Goal: Check status: Check status

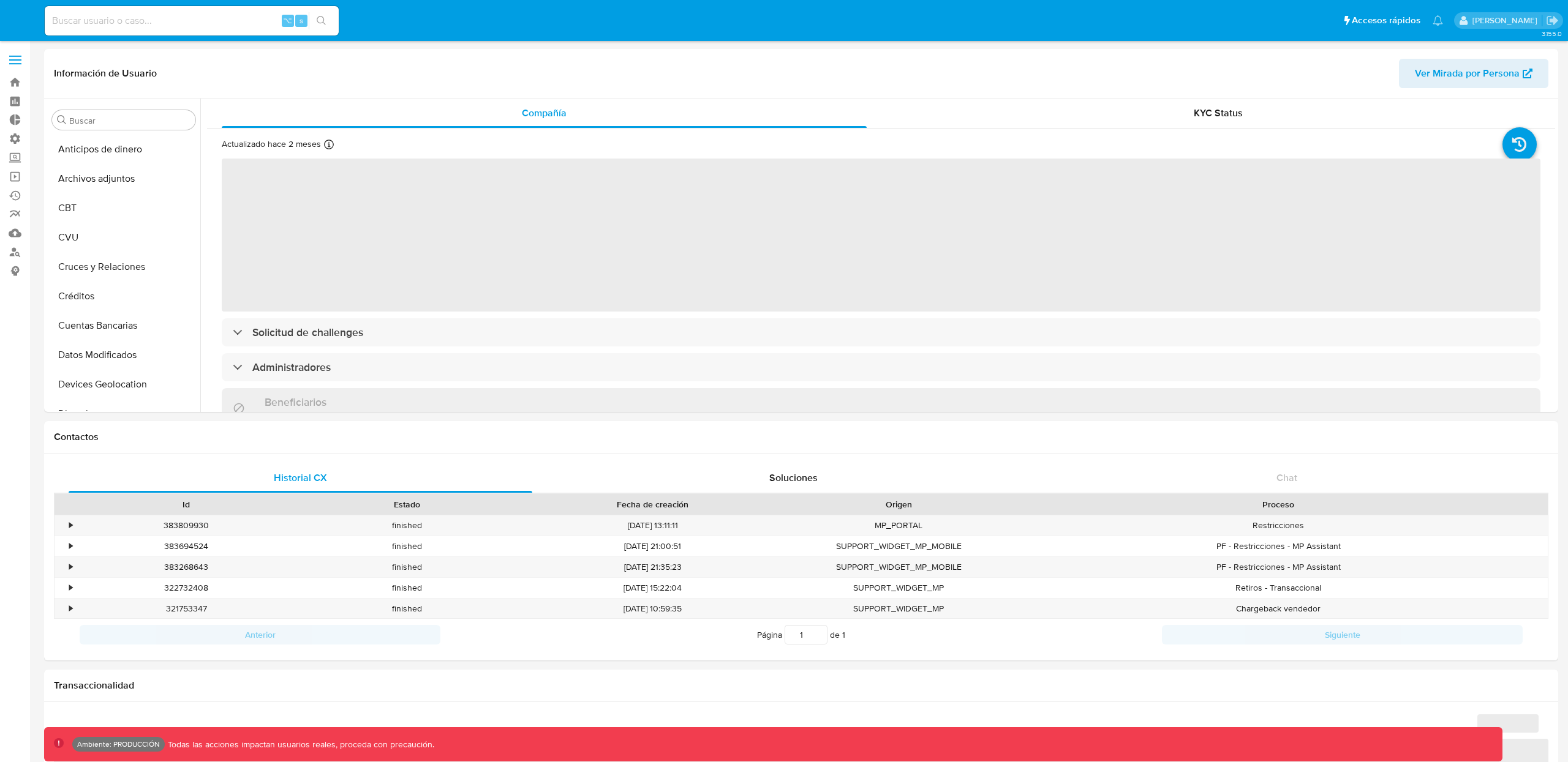
select select "10"
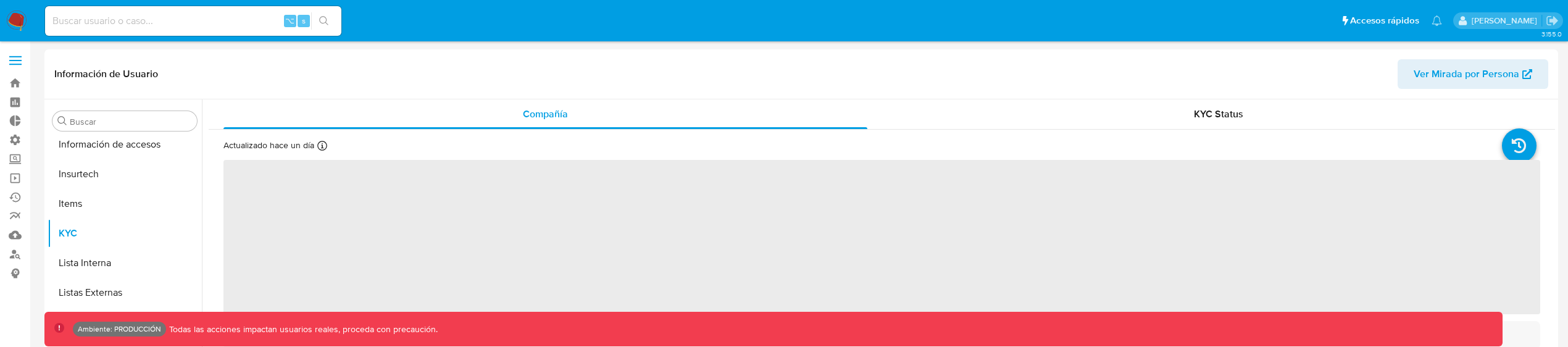
scroll to position [551, 0]
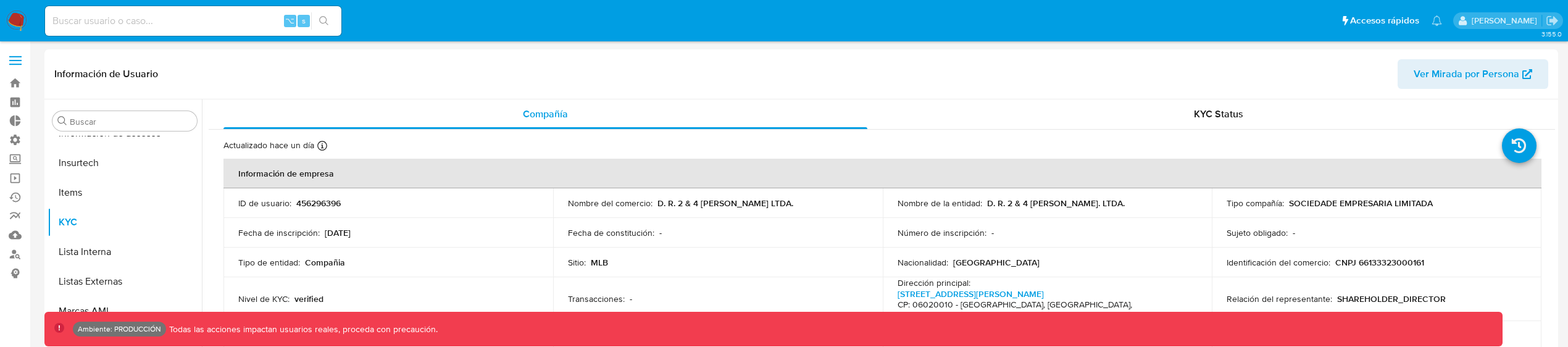
select select "10"
click at [129, 23] on input at bounding box center [193, 20] width 296 height 16
paste input "33108291843"
type input "33108291843"
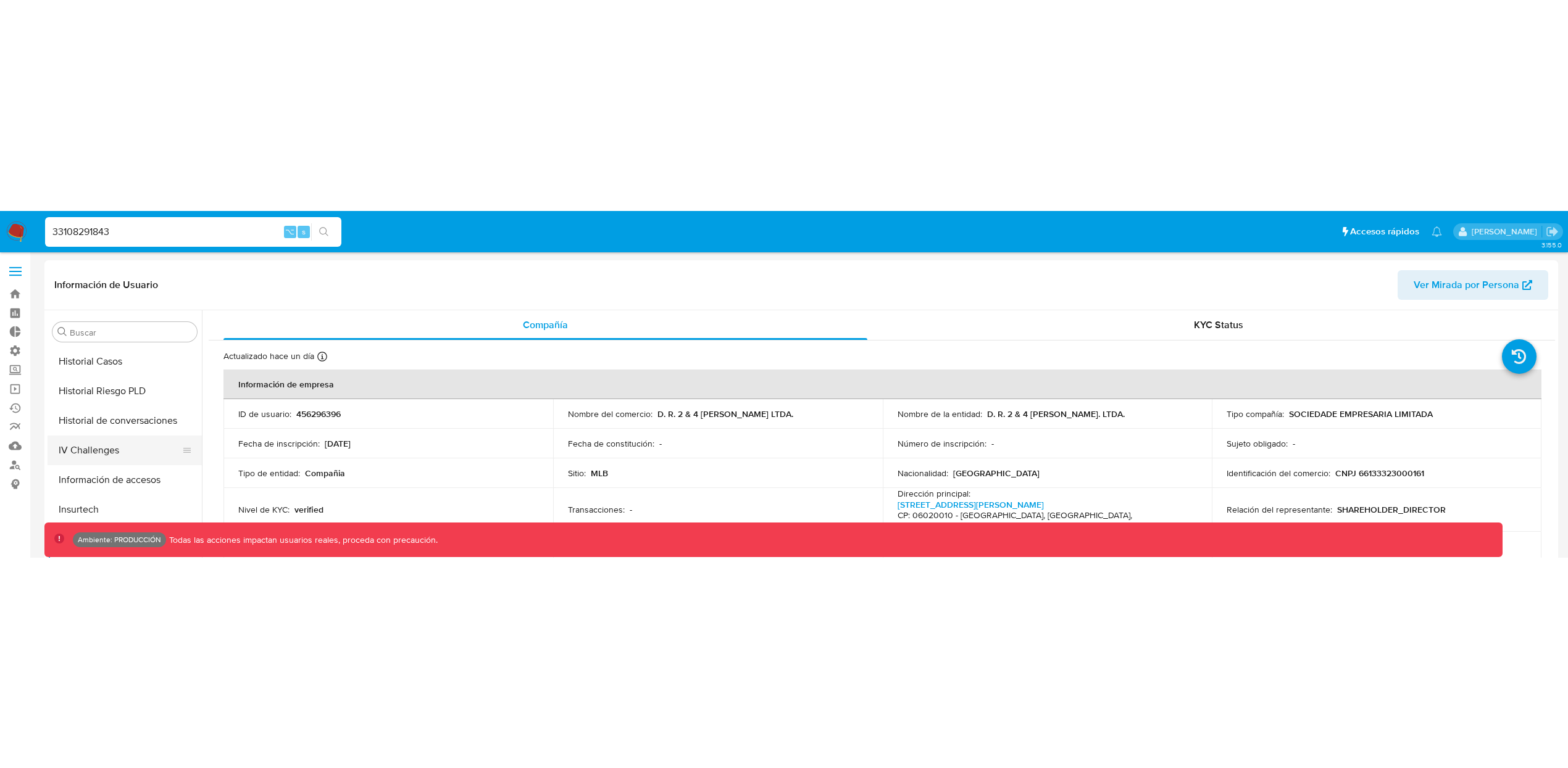
scroll to position [411, 0]
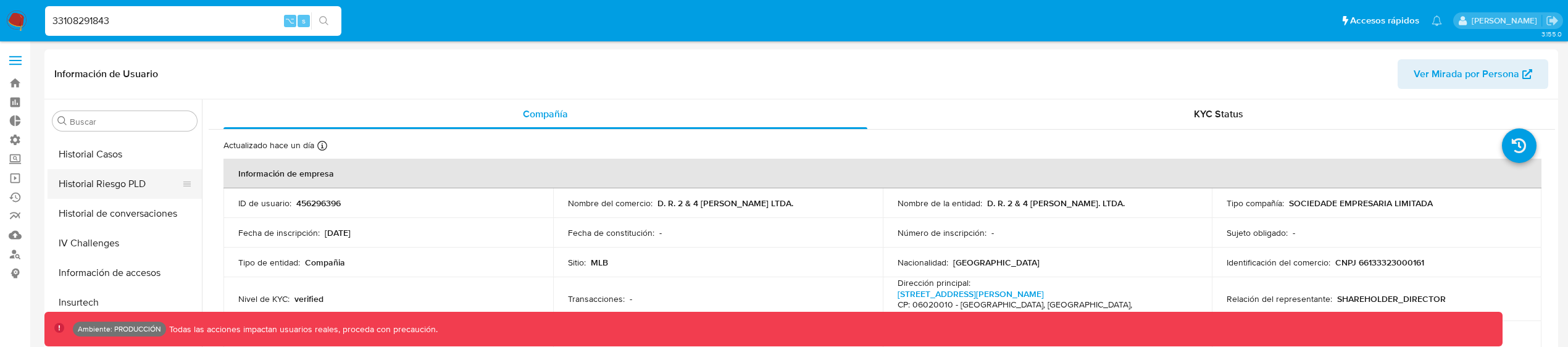
click at [139, 171] on button "Historial Riesgo PLD" at bounding box center [120, 184] width 144 height 30
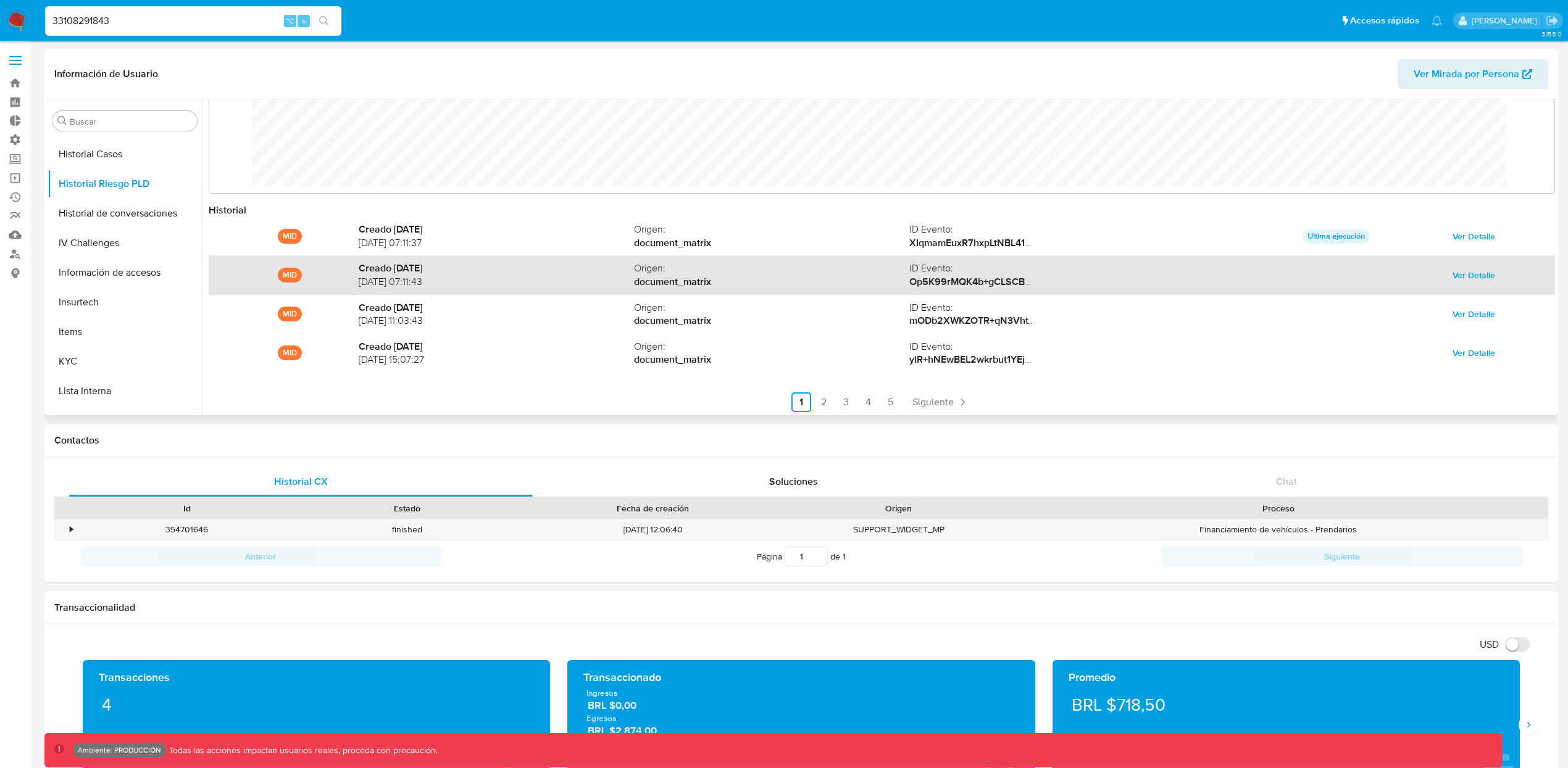
scroll to position [65, 0]
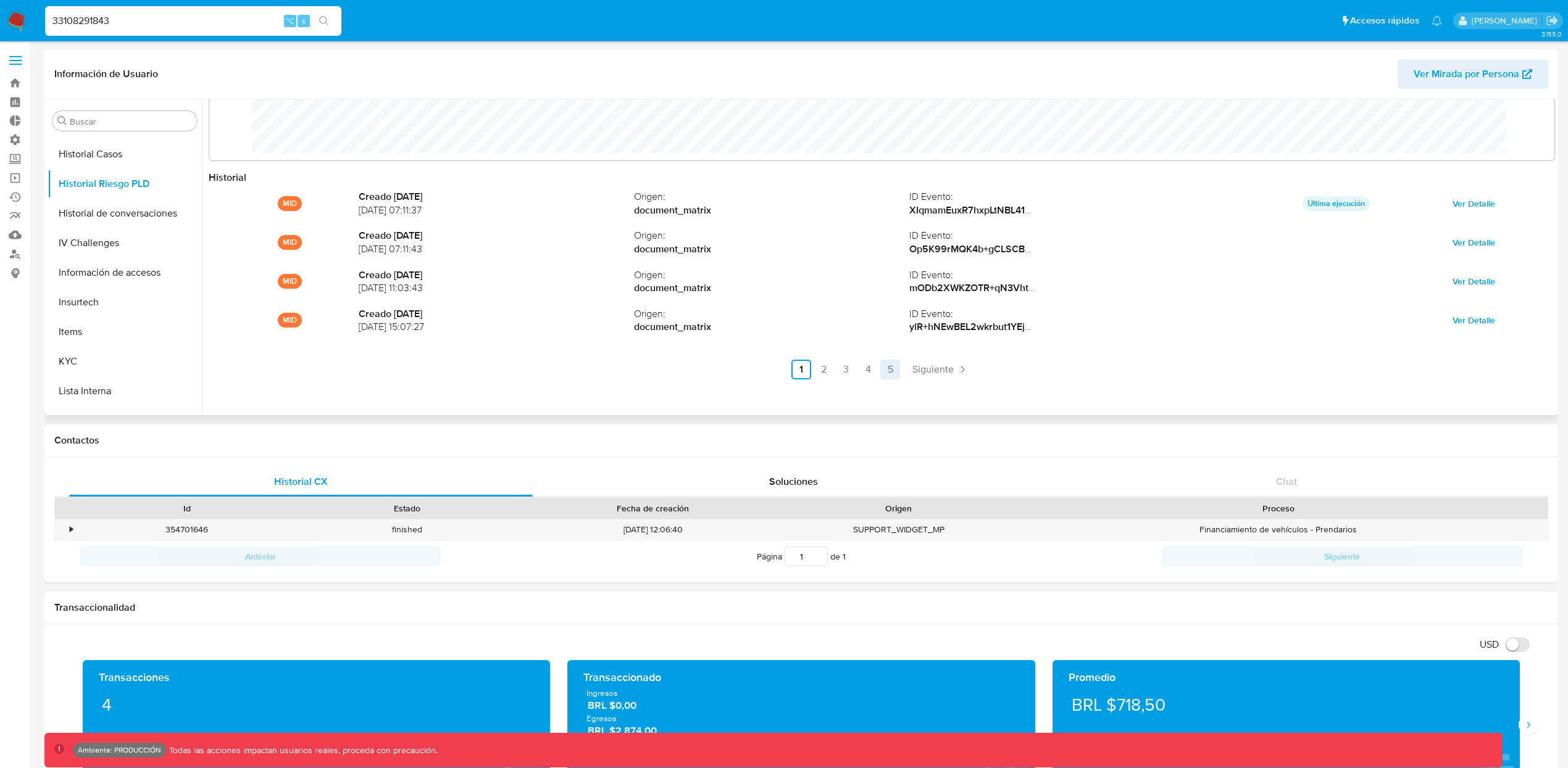
click at [884, 346] on link "5" at bounding box center [890, 370] width 20 height 20
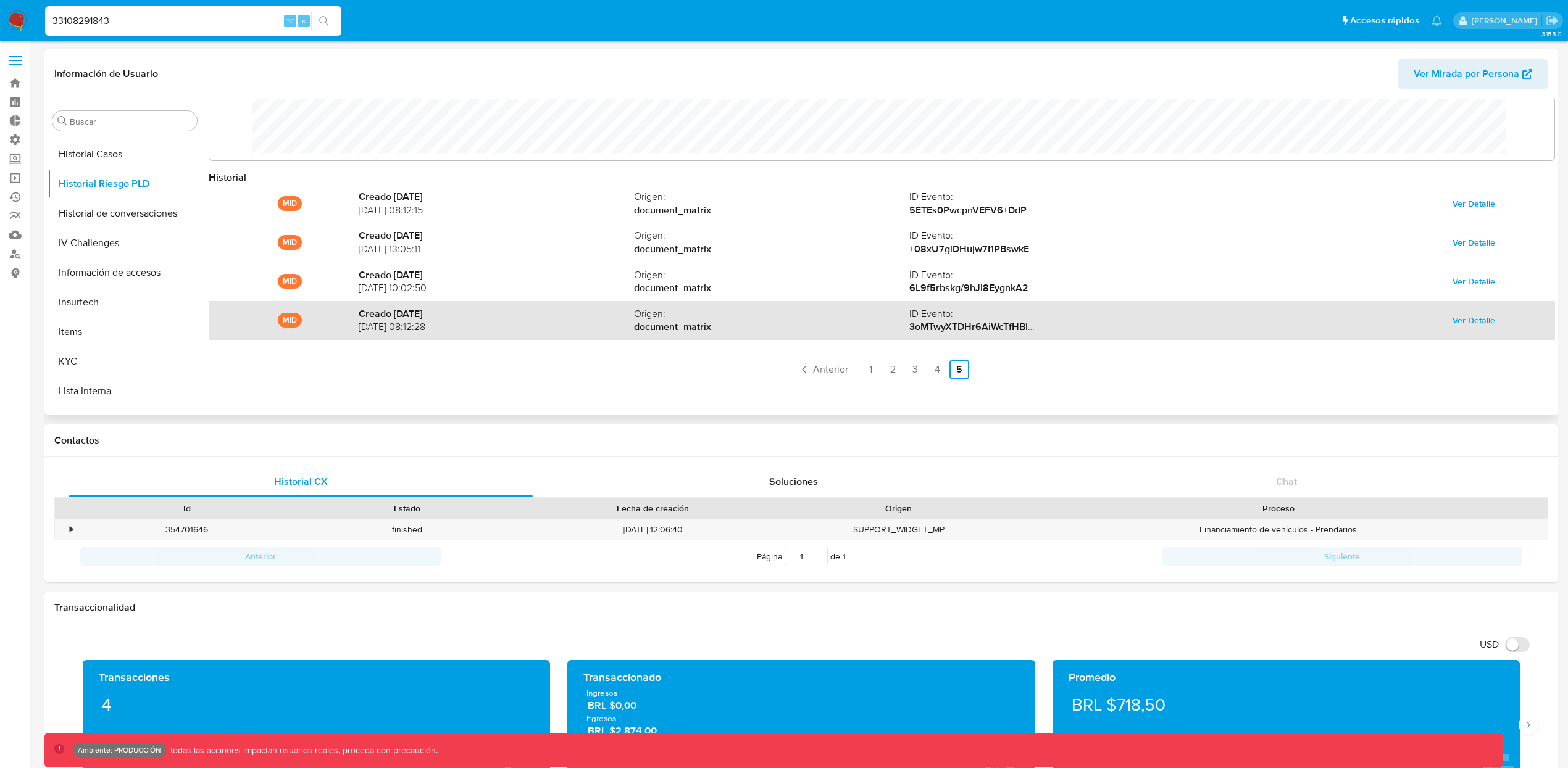
click at [1453, 325] on span "Ver Detalle" at bounding box center [1474, 320] width 43 height 18
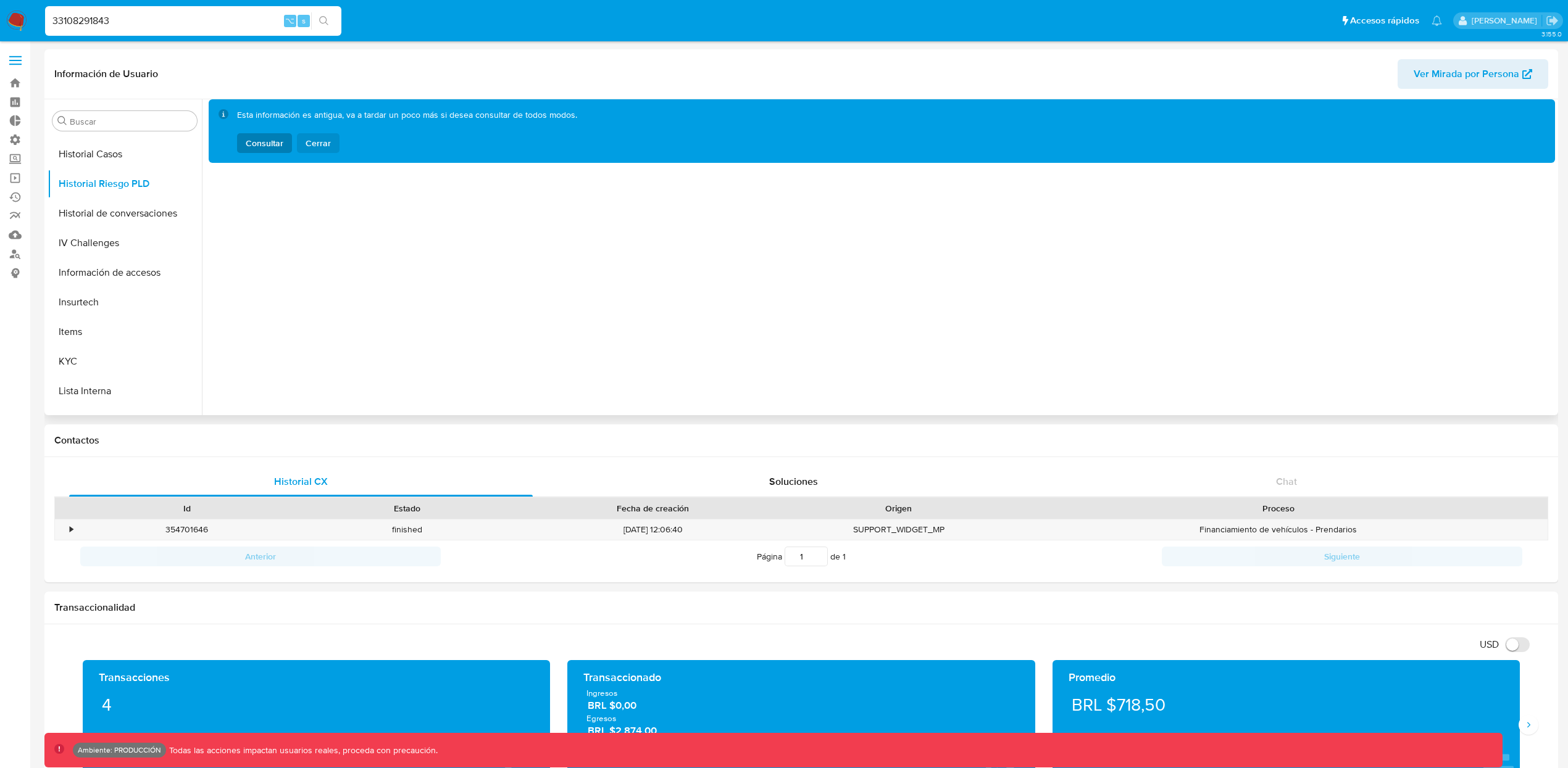
click at [327, 145] on span "Cerrar" at bounding box center [318, 143] width 25 height 20
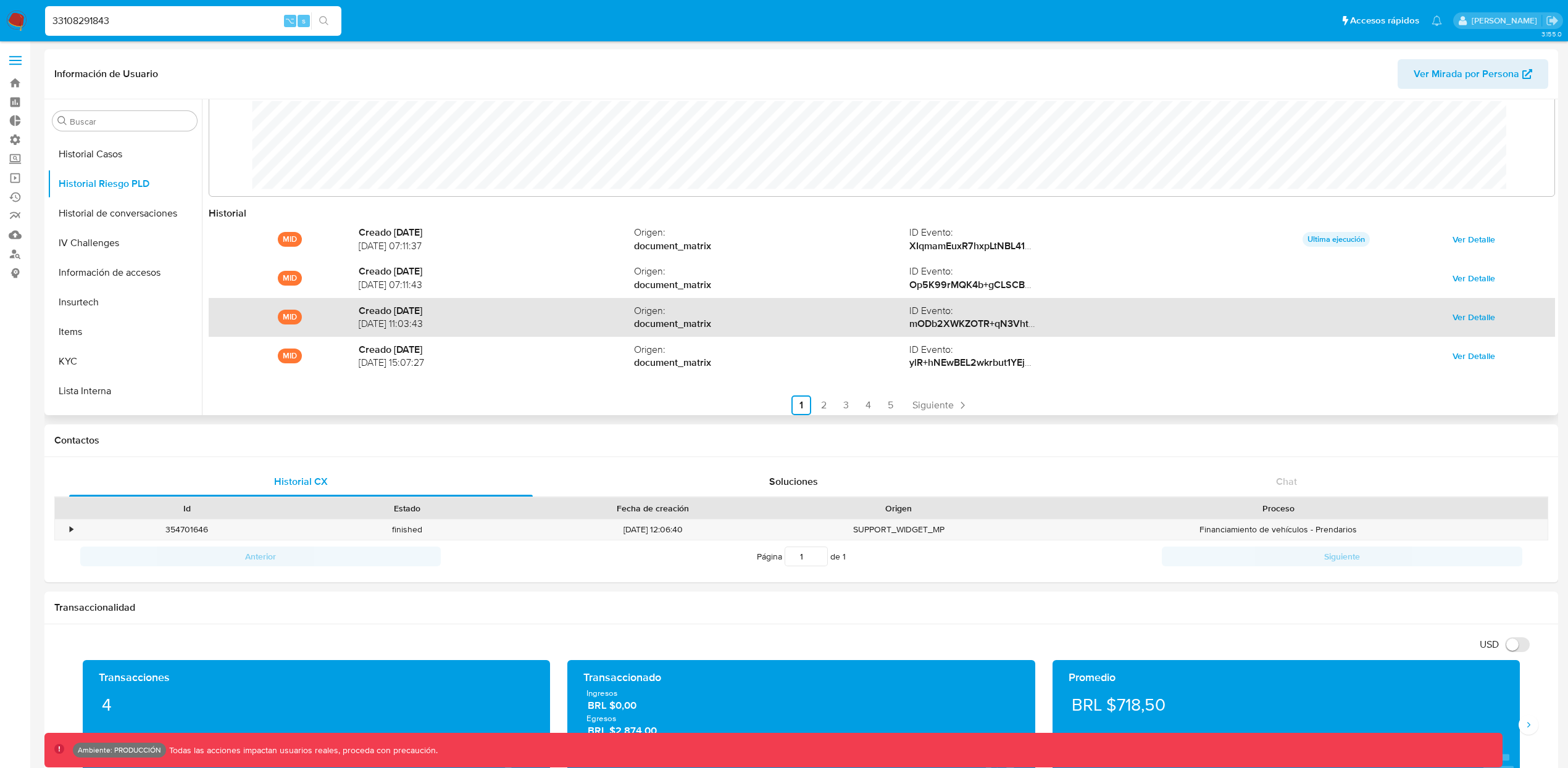
scroll to position [65, 0]
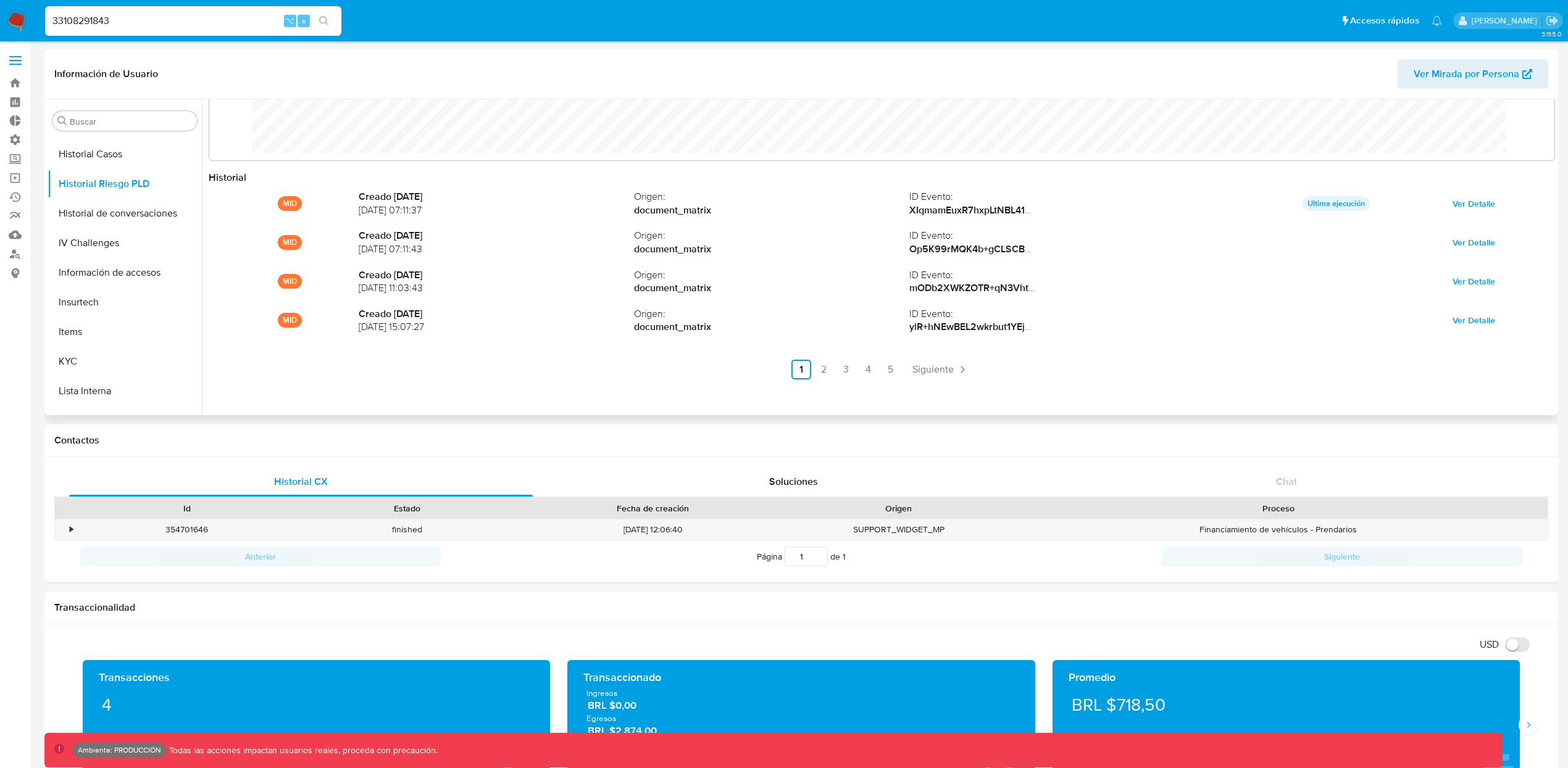
click at [877, 346] on ul "Anterior 1 2 3 4 5 Siguiente" at bounding box center [882, 370] width 1346 height 20
click at [884, 346] on link "5" at bounding box center [890, 370] width 20 height 20
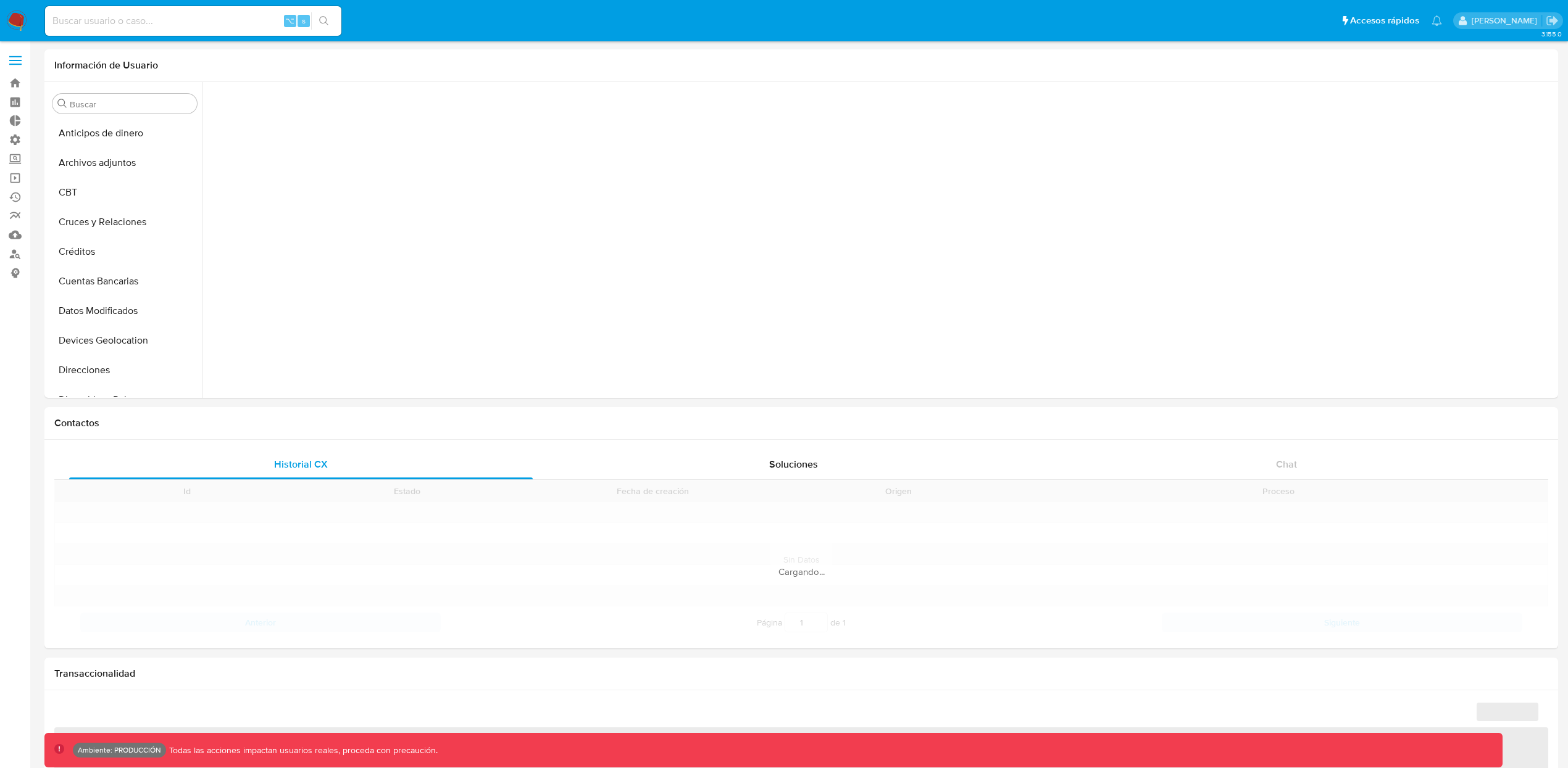
scroll to position [551, 0]
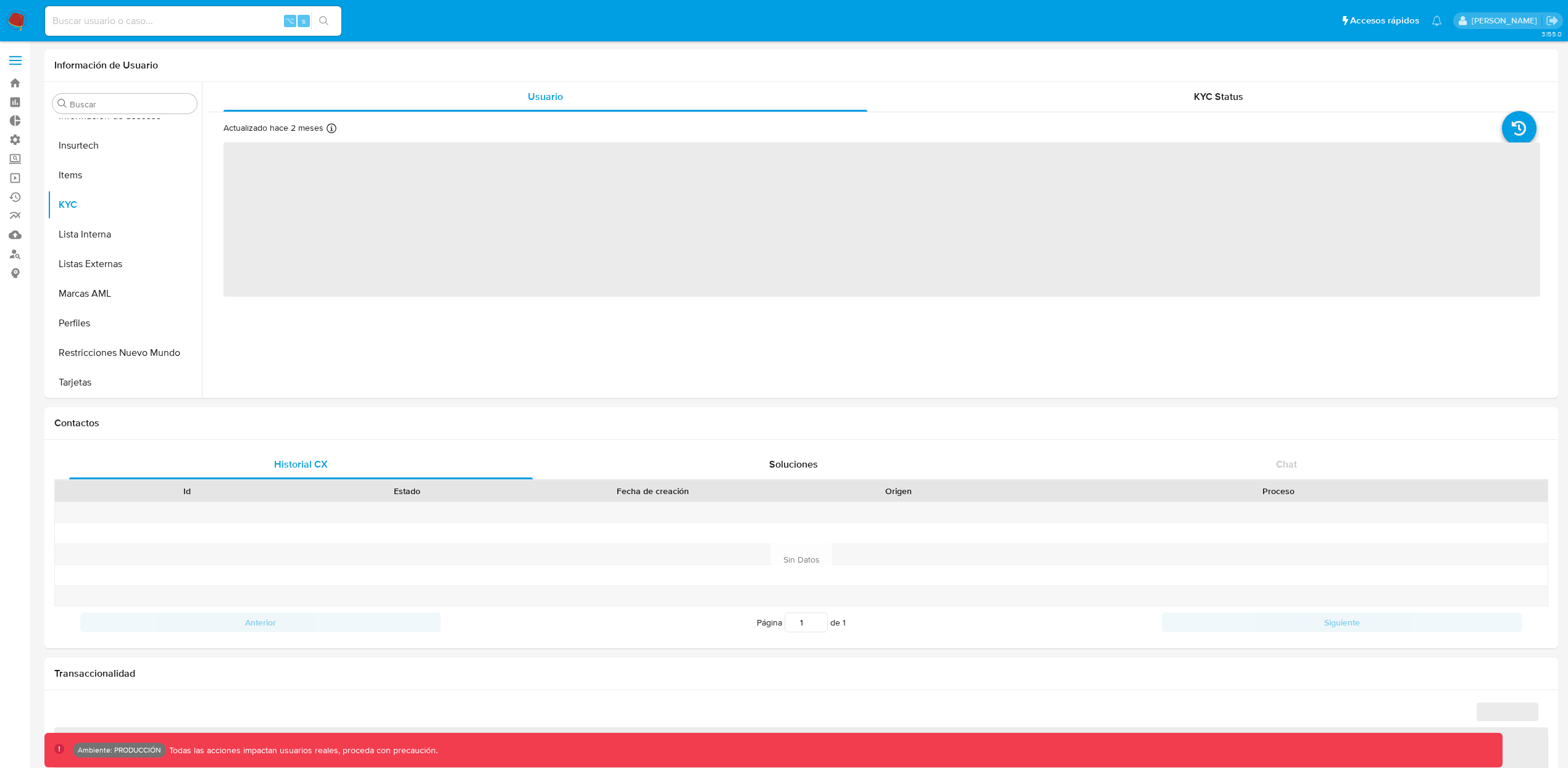
select select "10"
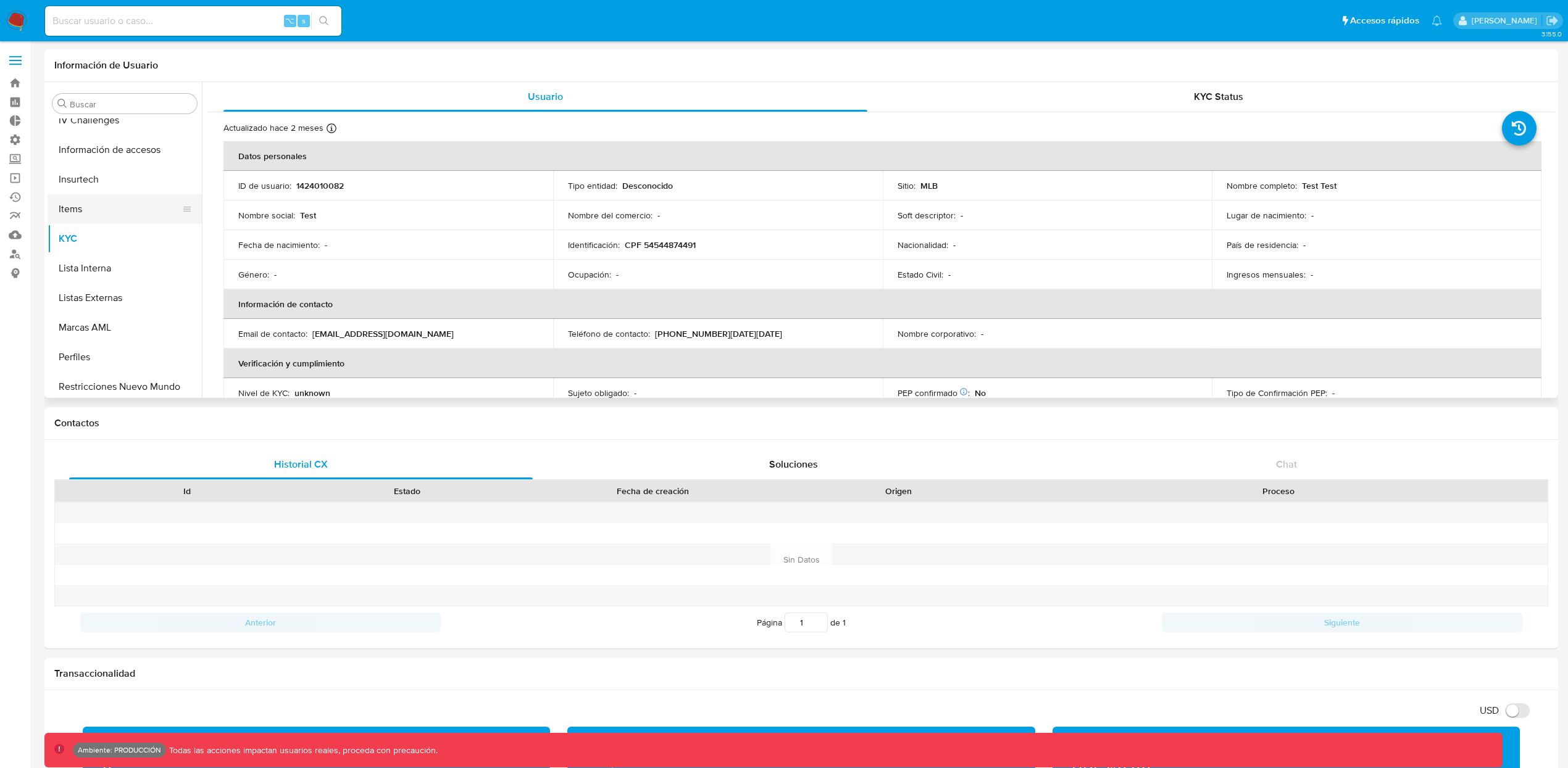
scroll to position [374, 0]
click at [134, 211] on button "Historial Riesgo PLD" at bounding box center [120, 203] width 144 height 30
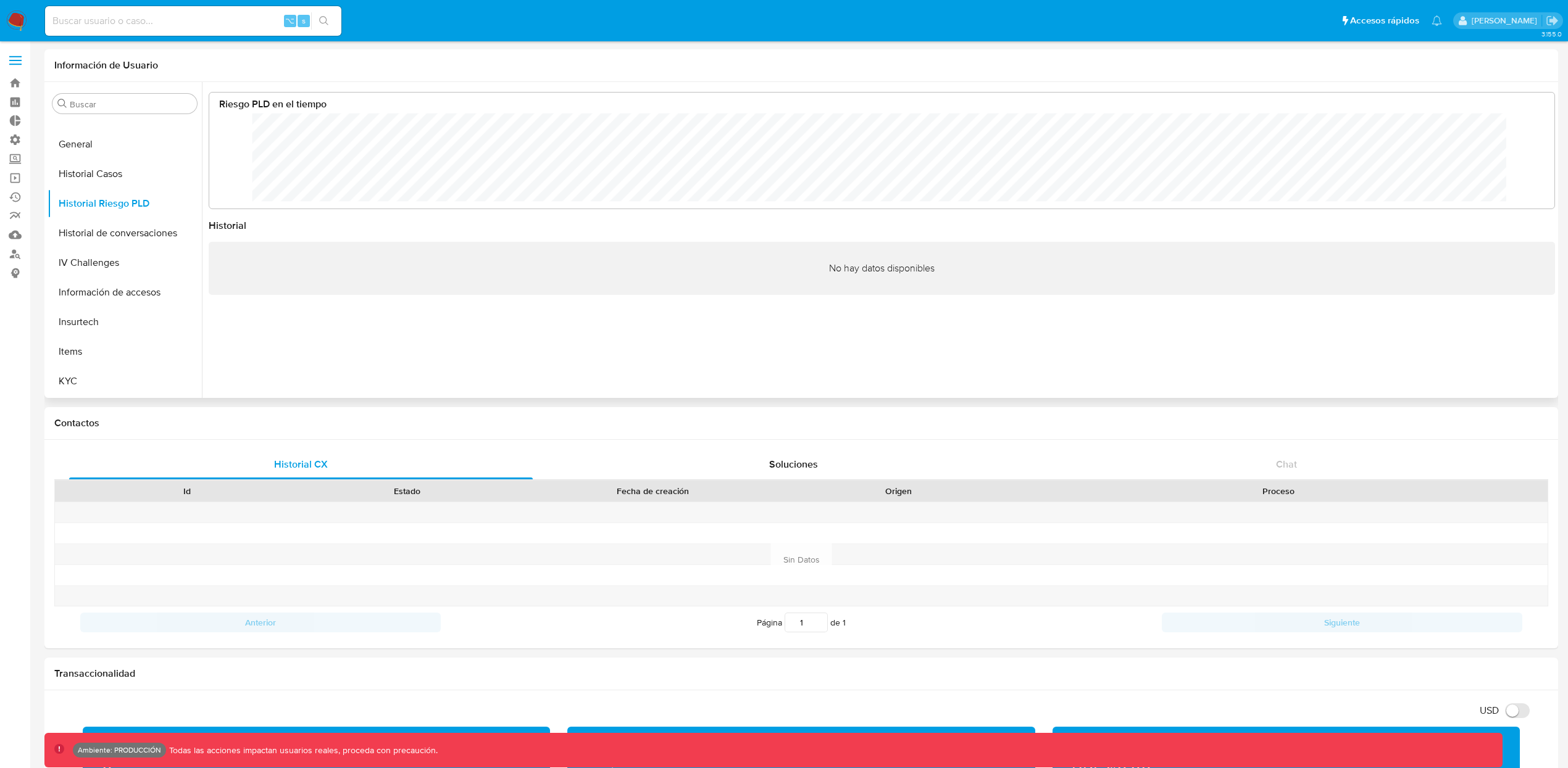
scroll to position [92, 1319]
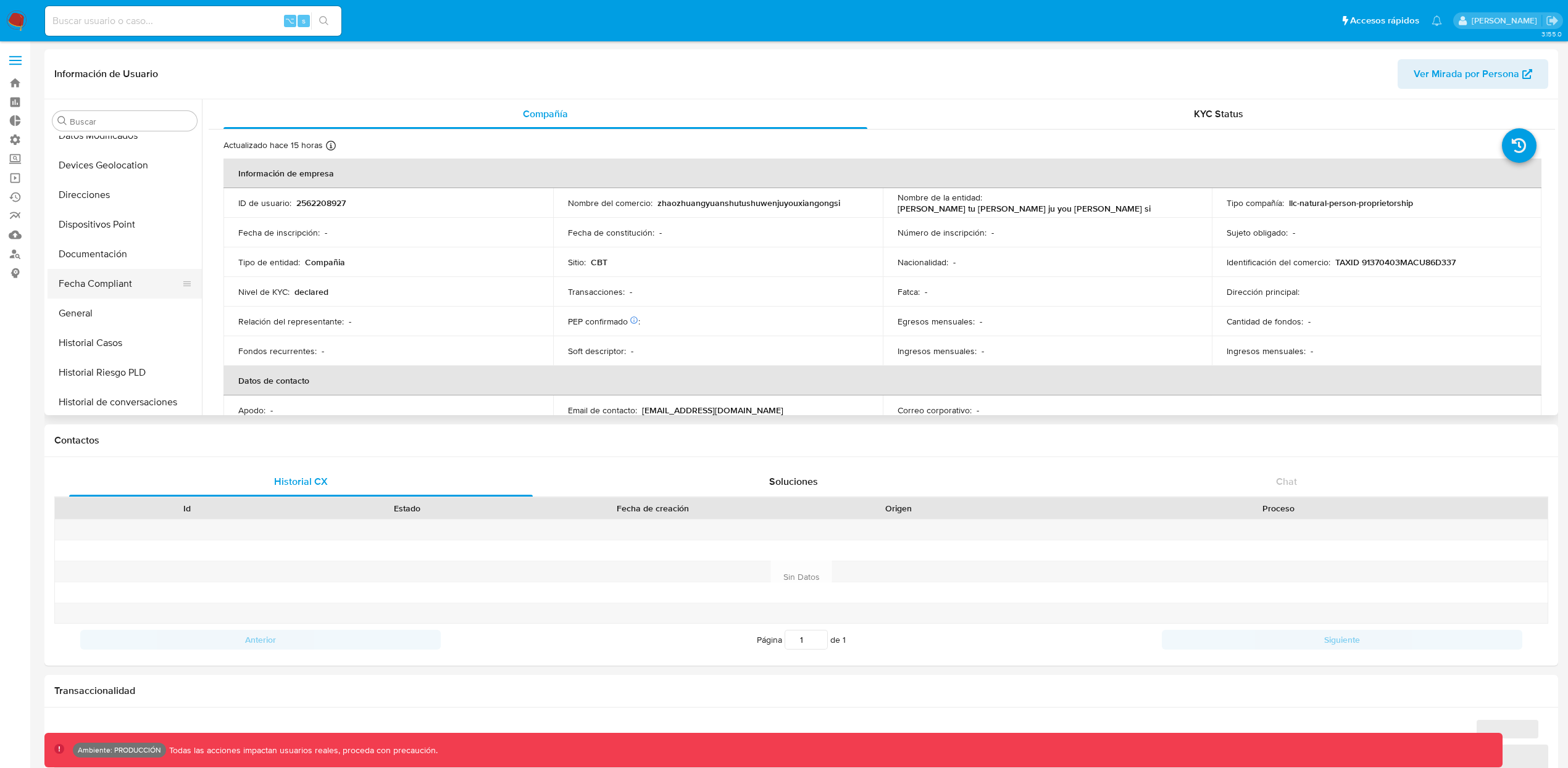
select select "10"
click at [123, 383] on button "Historial Riesgo PLD" at bounding box center [120, 380] width 144 height 30
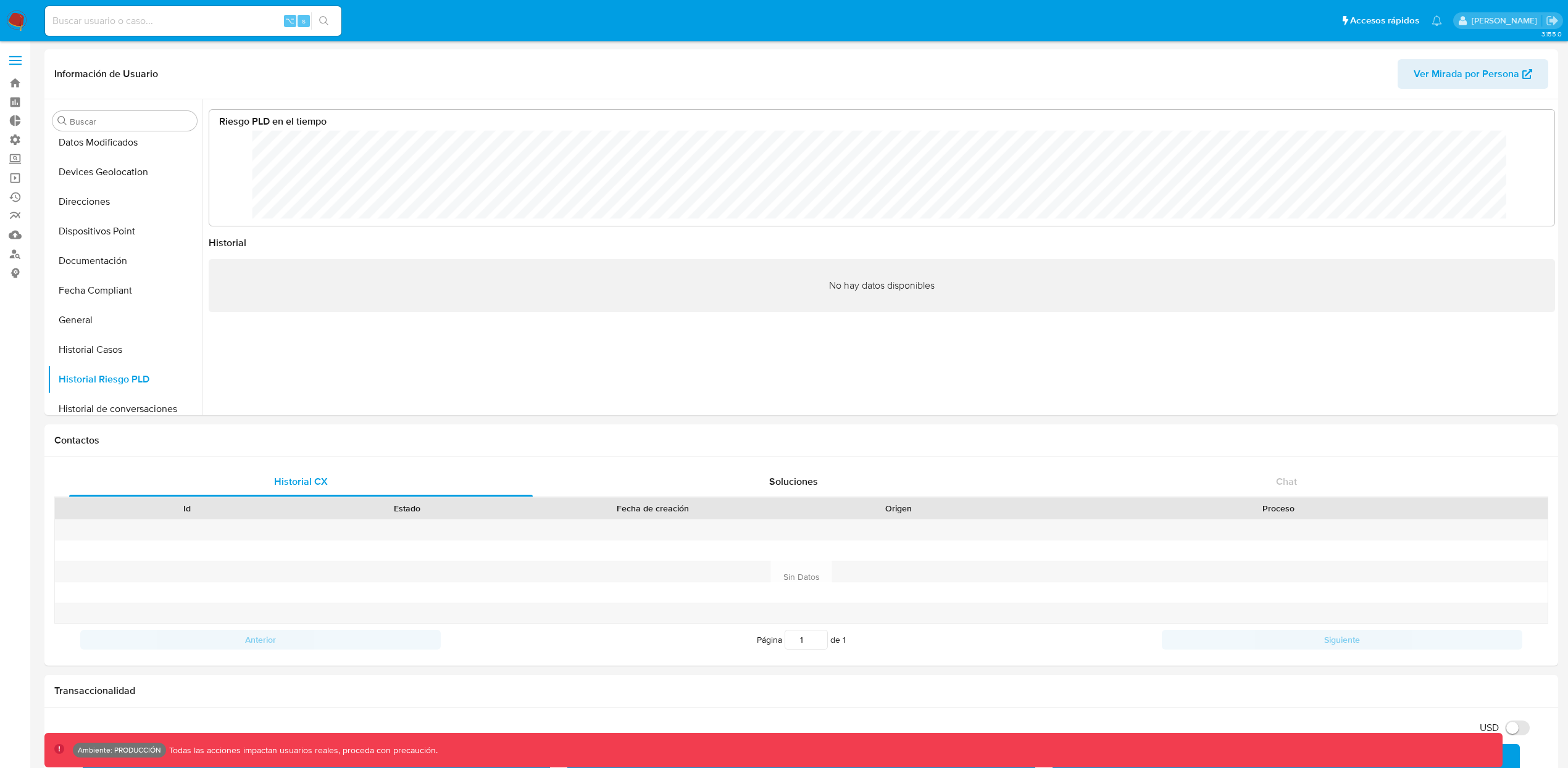
scroll to position [92, 1319]
